Goal: Information Seeking & Learning: Check status

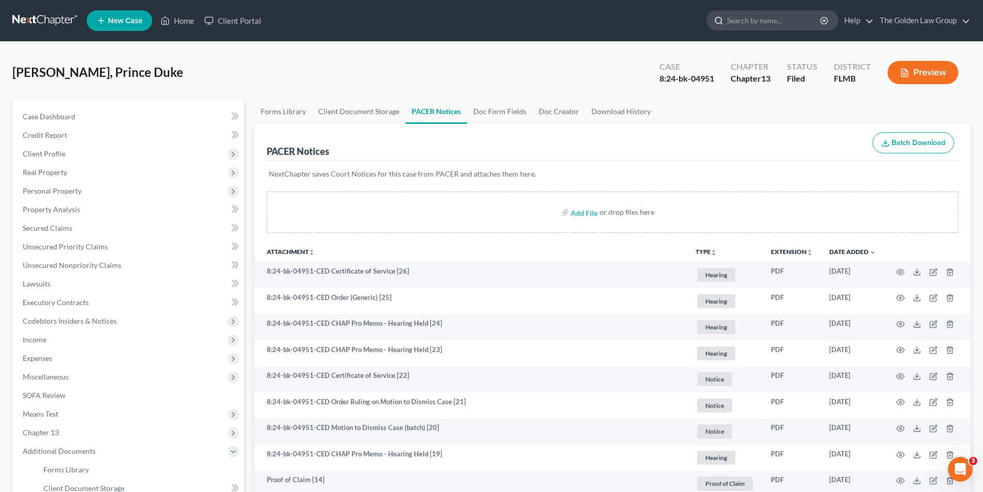
click at [775, 21] on input "search" at bounding box center [774, 20] width 94 height 19
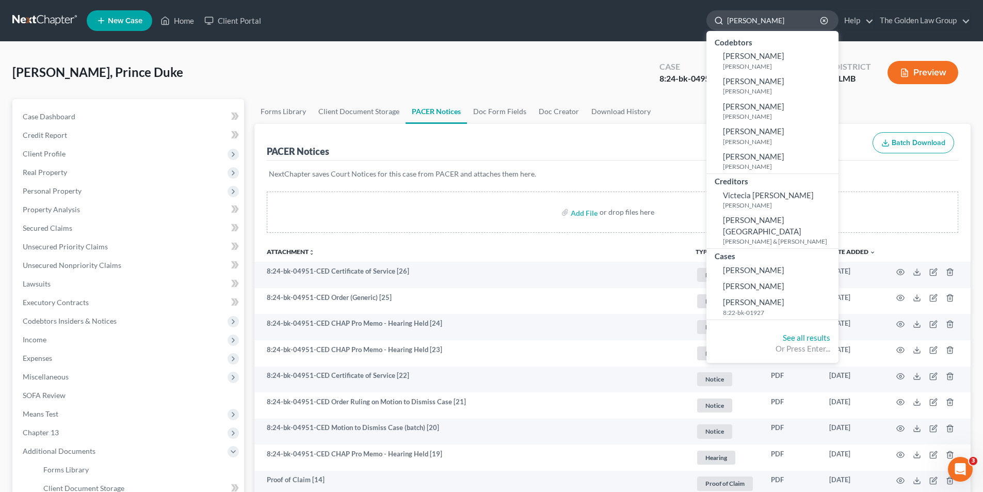
type input "[PERSON_NAME]"
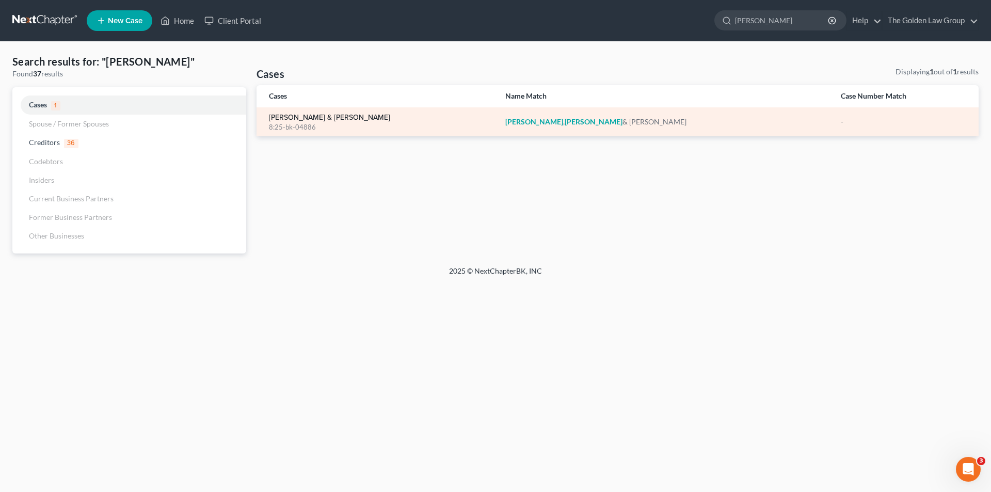
click at [314, 116] on link "[PERSON_NAME] & [PERSON_NAME]" at bounding box center [329, 117] width 121 height 7
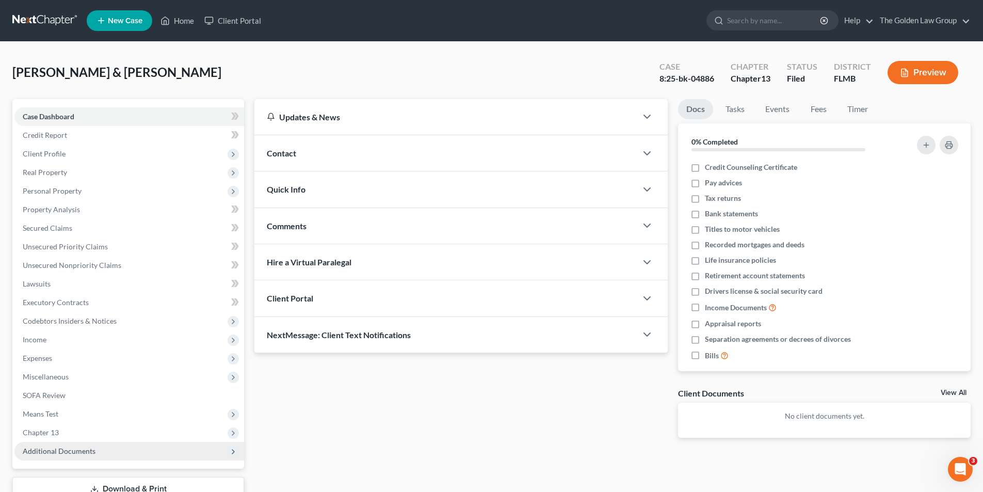
click at [42, 450] on span "Additional Documents" at bounding box center [59, 450] width 73 height 9
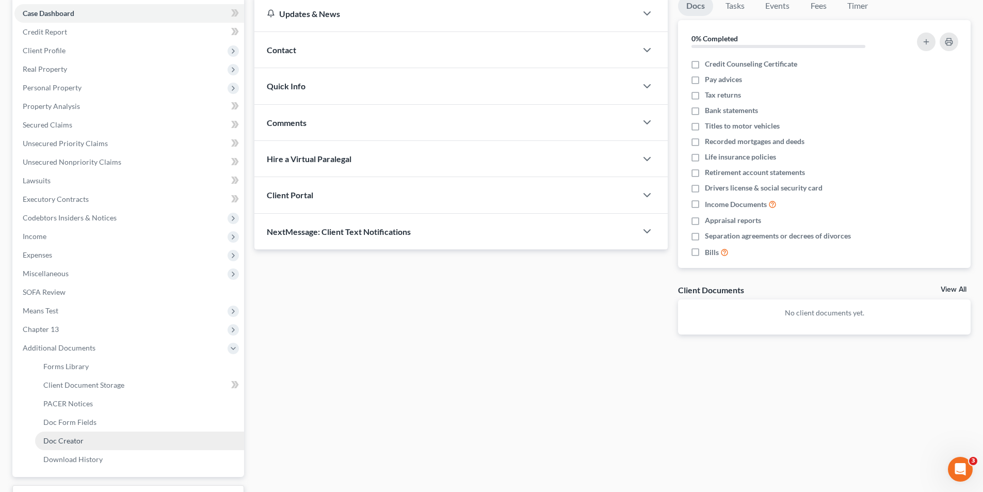
scroll to position [155, 0]
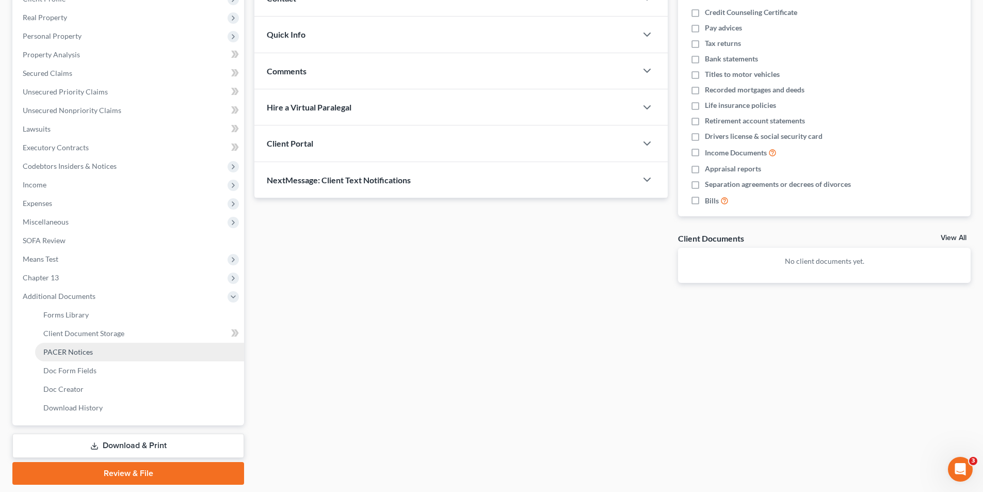
click at [71, 350] on span "PACER Notices" at bounding box center [68, 351] width 50 height 9
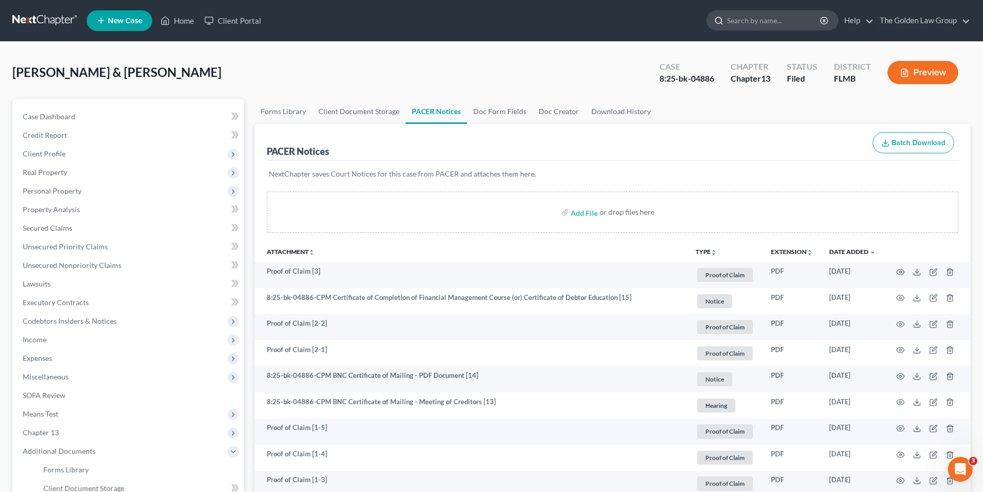
click at [751, 19] on input "search" at bounding box center [774, 20] width 94 height 19
click at [182, 18] on link "Home" at bounding box center [177, 20] width 44 height 19
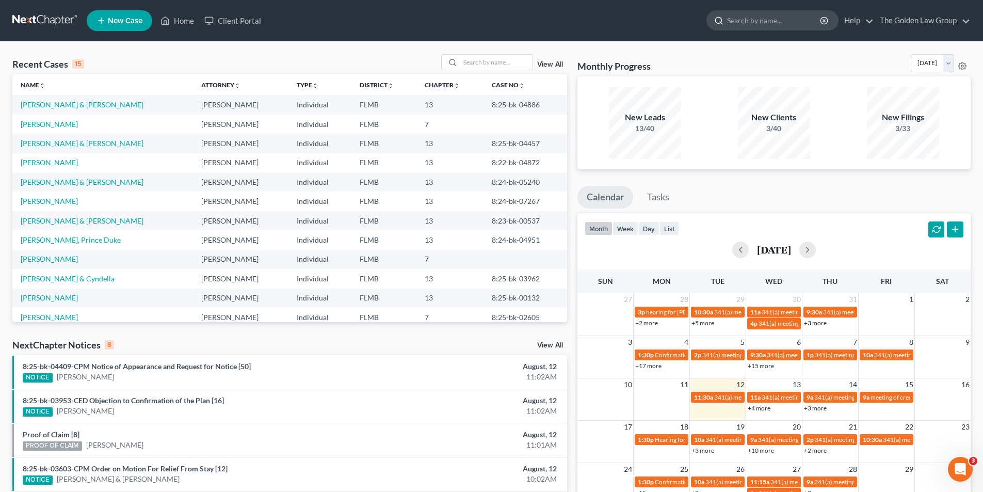
click at [736, 20] on input "search" at bounding box center [774, 20] width 94 height 19
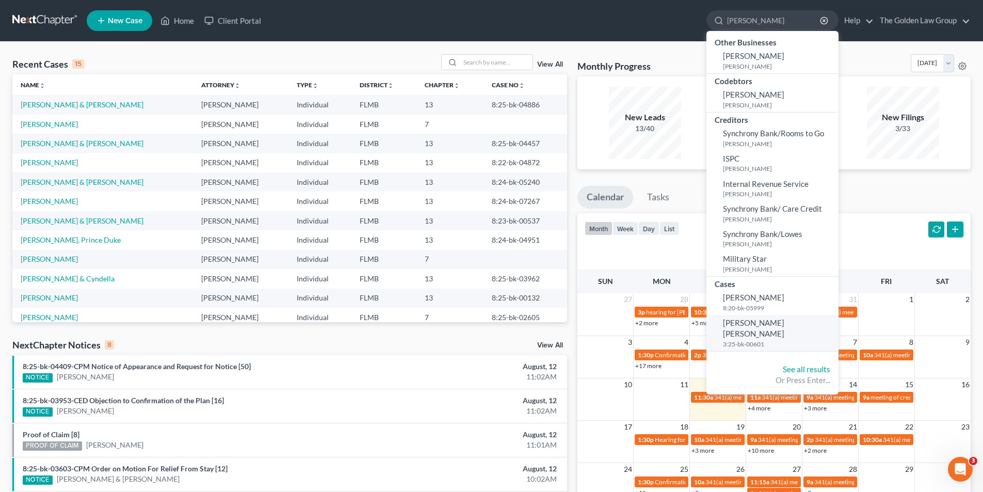
type input "[PERSON_NAME]"
click at [757, 323] on span "[PERSON_NAME] [PERSON_NAME]" at bounding box center [753, 328] width 61 height 20
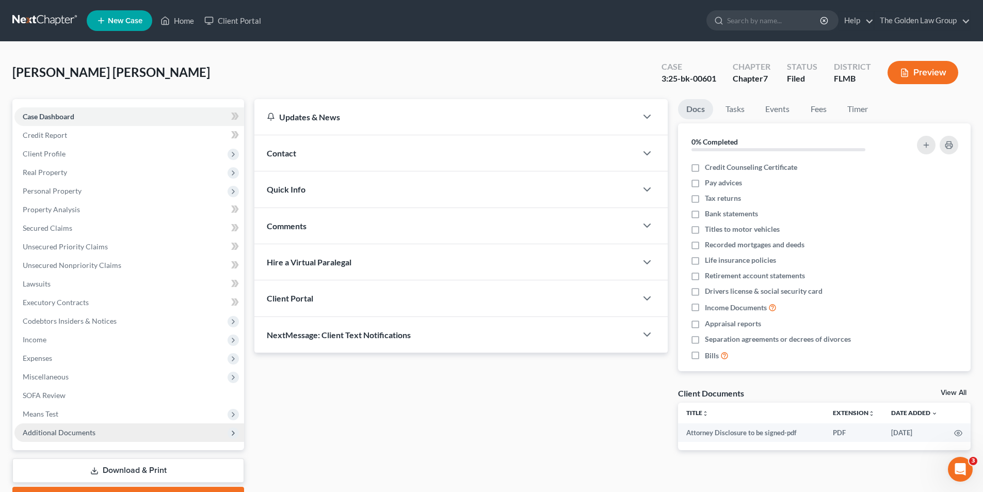
click at [47, 433] on span "Additional Documents" at bounding box center [59, 432] width 73 height 9
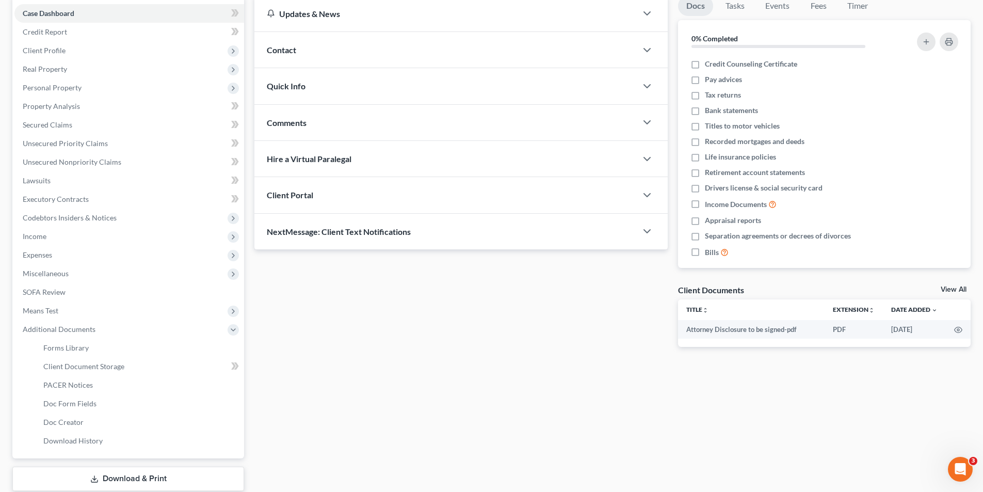
scroll to position [168, 0]
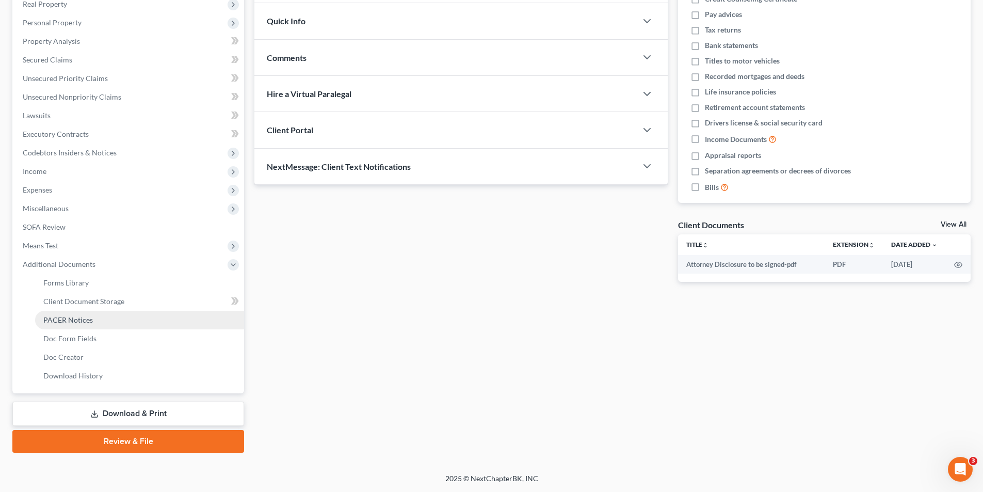
click at [63, 318] on span "PACER Notices" at bounding box center [68, 319] width 50 height 9
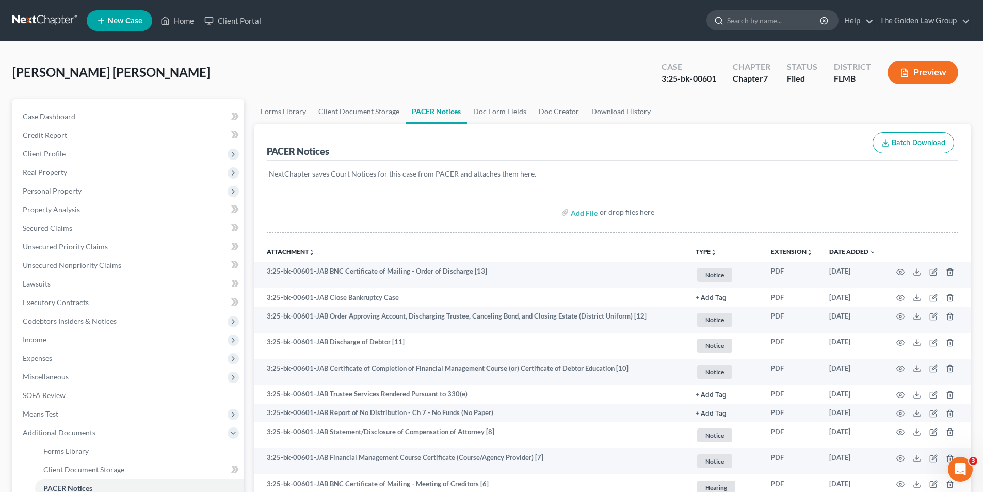
click at [737, 20] on input "search" at bounding box center [774, 20] width 94 height 19
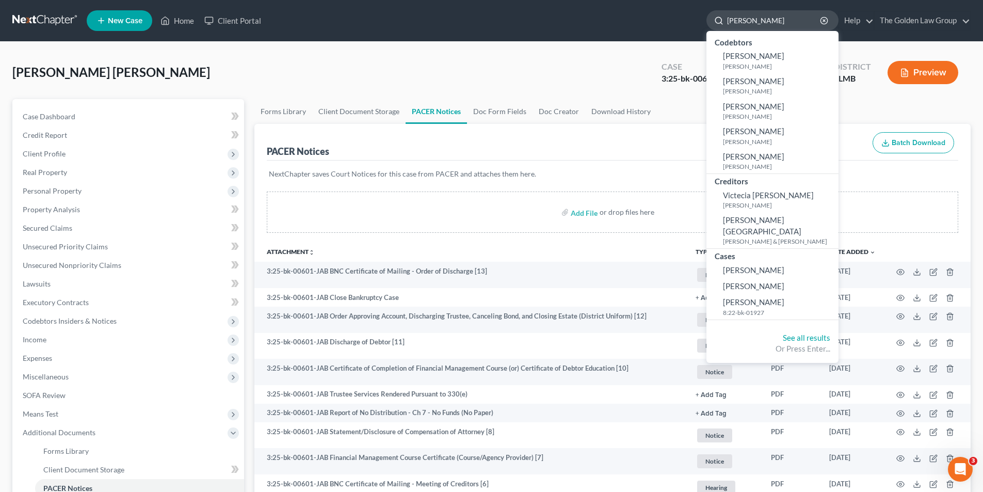
type input "[PERSON_NAME]"
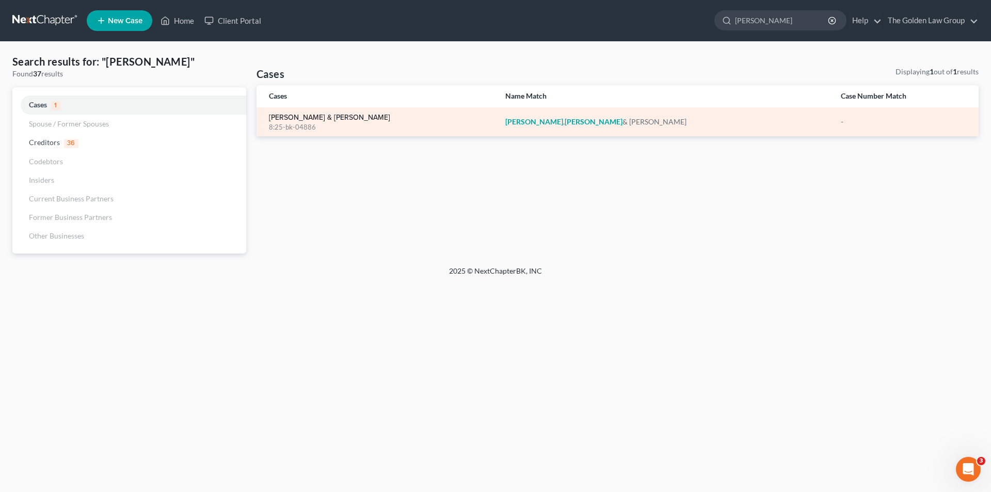
click at [290, 118] on link "[PERSON_NAME] & [PERSON_NAME]" at bounding box center [329, 117] width 121 height 7
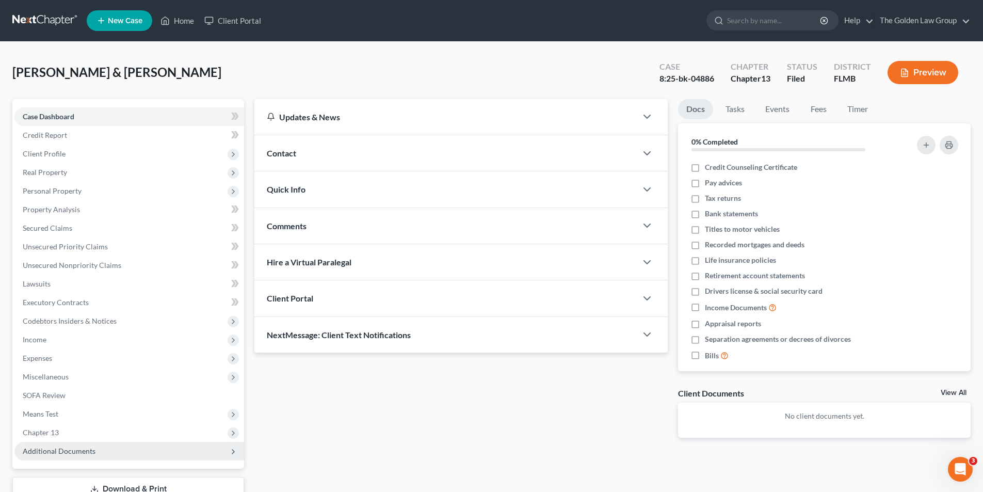
click at [66, 452] on span "Additional Documents" at bounding box center [59, 450] width 73 height 9
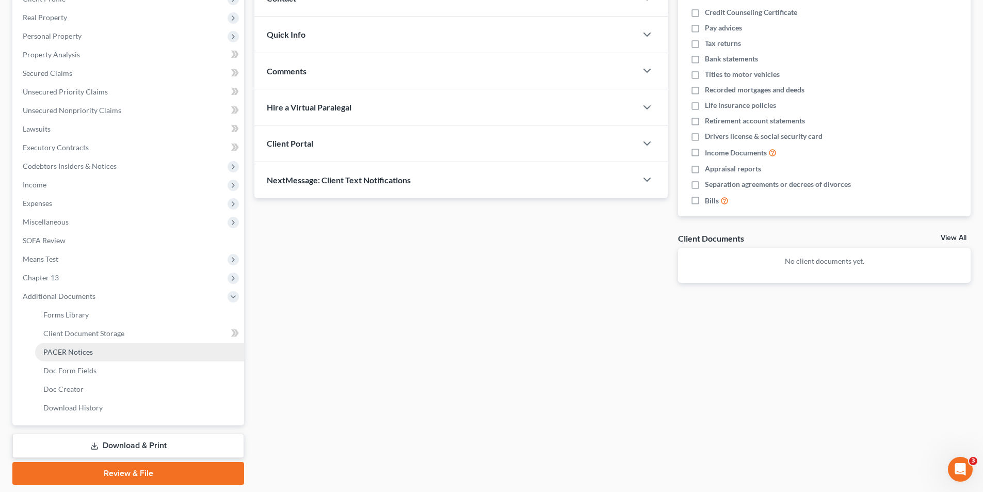
click at [60, 351] on span "PACER Notices" at bounding box center [68, 351] width 50 height 9
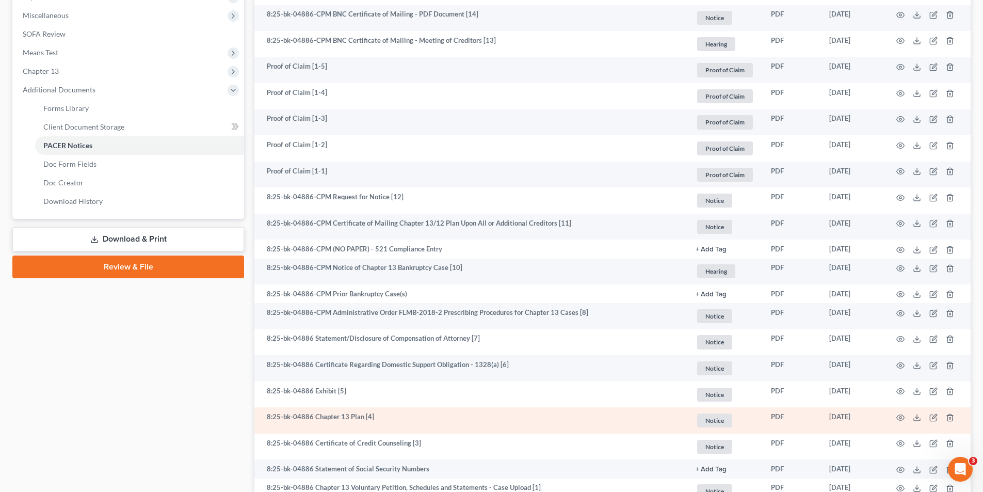
scroll to position [454, 0]
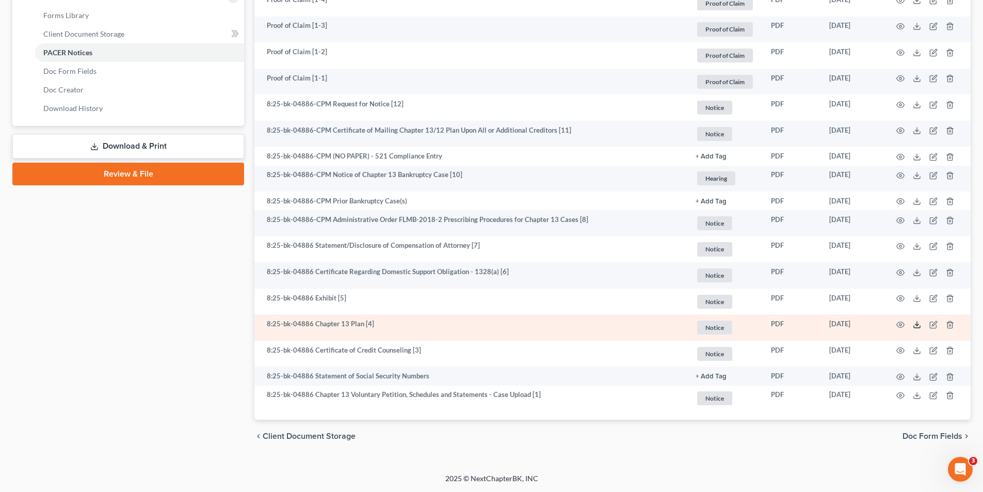
click at [916, 324] on polyline at bounding box center [918, 325] width 4 height 2
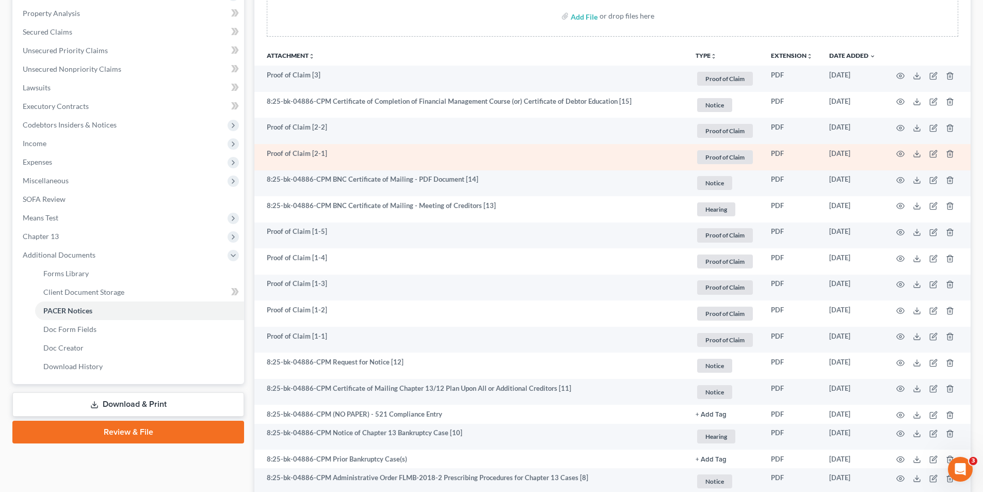
scroll to position [145, 0]
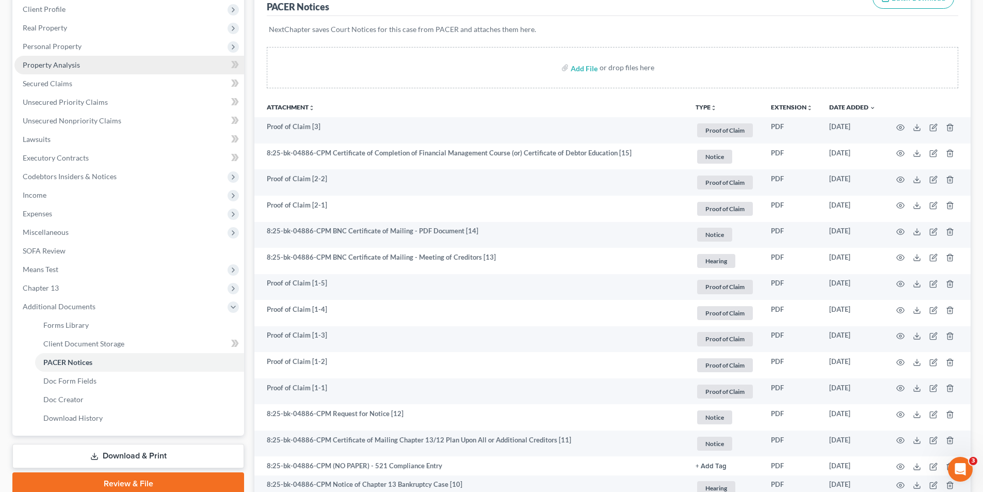
click at [64, 65] on span "Property Analysis" at bounding box center [51, 64] width 57 height 9
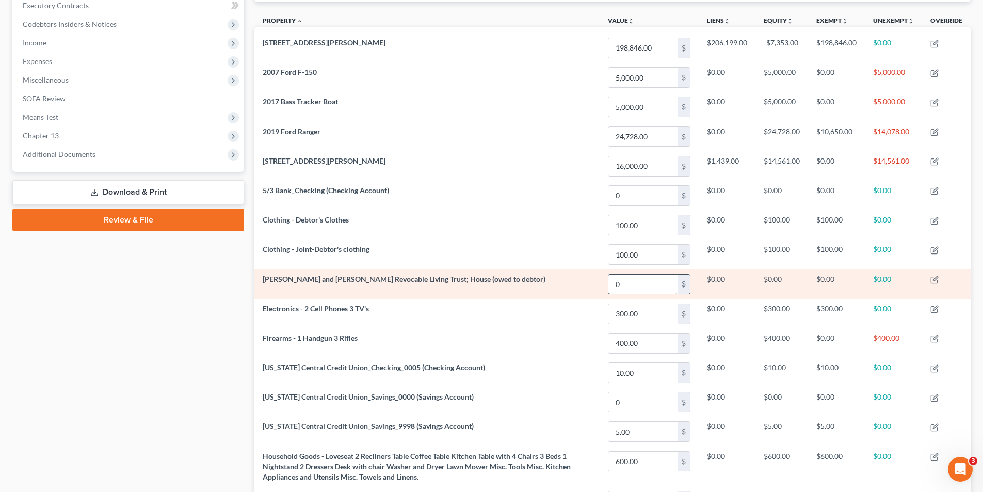
scroll to position [194, 0]
